Goal: Information Seeking & Learning: Learn about a topic

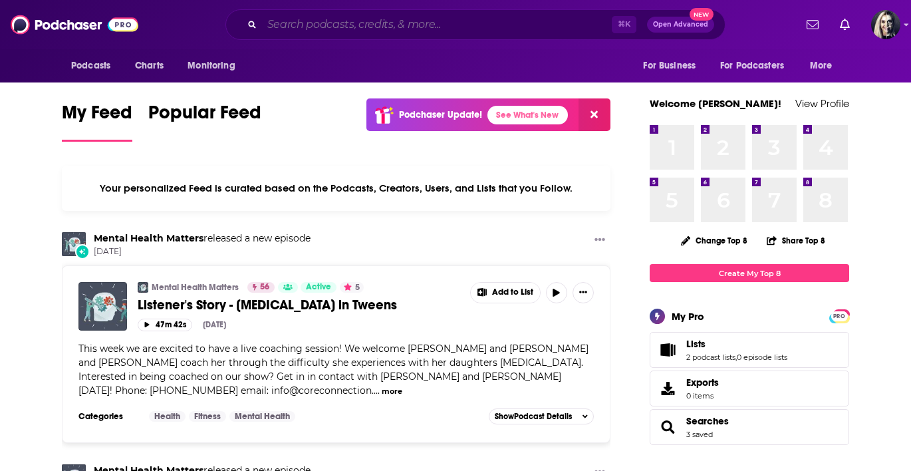
click at [319, 25] on input "Search podcasts, credits, & more..." at bounding box center [437, 24] width 350 height 21
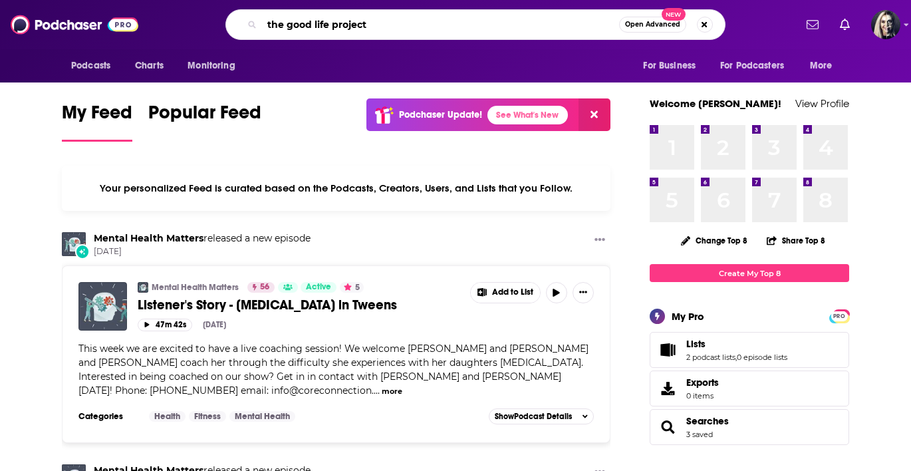
type input "the good life project"
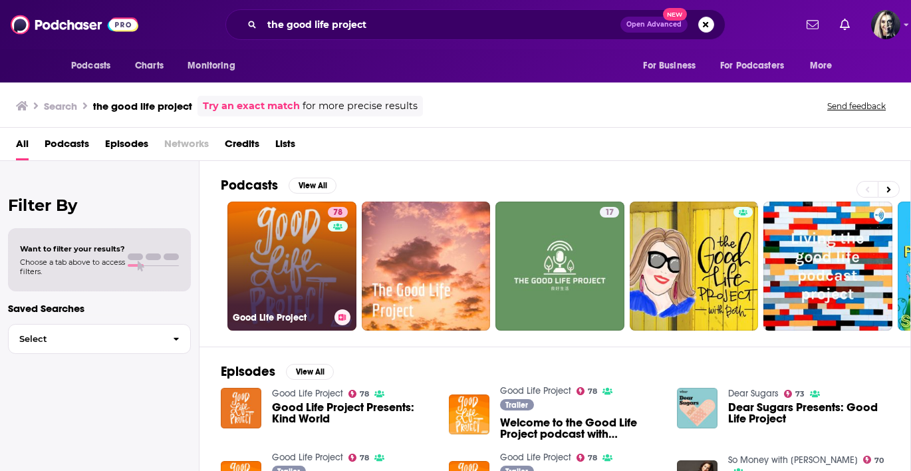
click at [289, 232] on link "78 Good Life Project" at bounding box center [291, 266] width 129 height 129
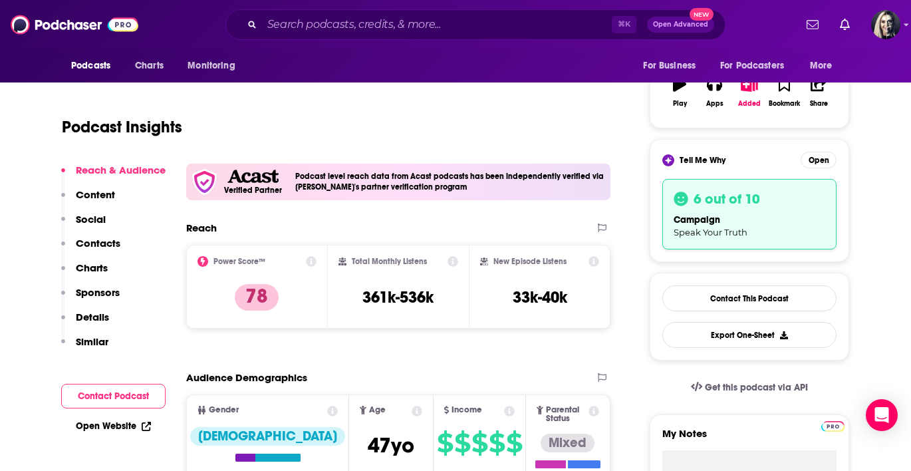
scroll to position [215, 0]
